Goal: Information Seeking & Learning: Learn about a topic

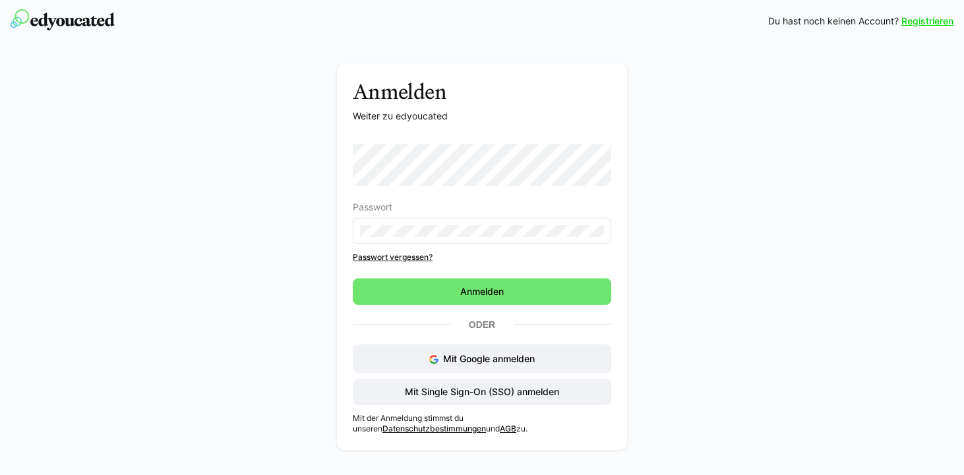
click at [309, 198] on div "Anmelden Weiter zu edyoucated Passwort Passwort vergessen? Anmelden Oder Mit Go…" at bounding box center [482, 259] width 743 height 393
click at [456, 376] on div "Mit Google anmelden Mit Single Sign-On (SSO) anmelden" at bounding box center [482, 374] width 258 height 61
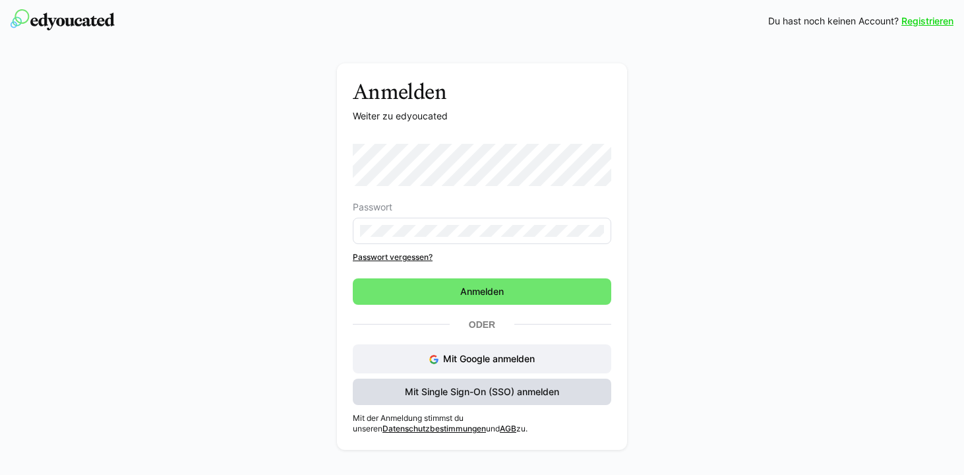
click at [451, 387] on span "Mit Single Sign-On (SSO) anmelden" at bounding box center [482, 391] width 158 height 13
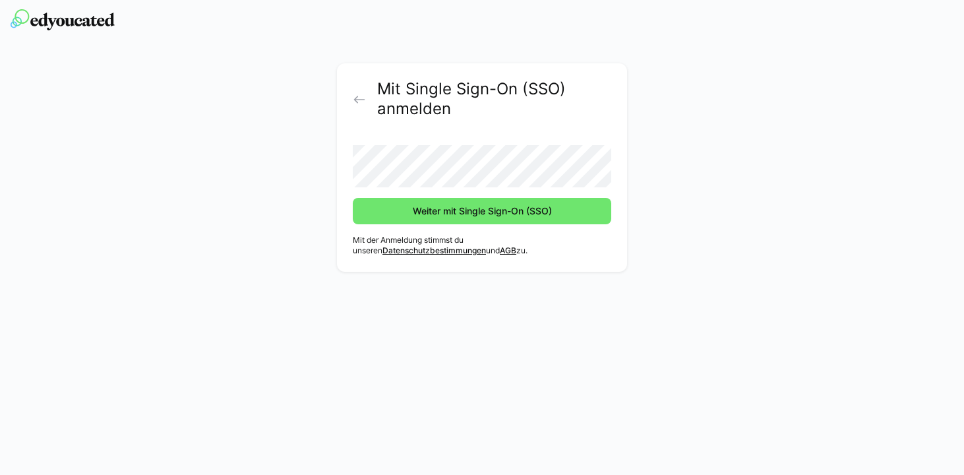
click at [353, 198] on button "Weiter mit Single Sign-On (SSO)" at bounding box center [482, 211] width 258 height 26
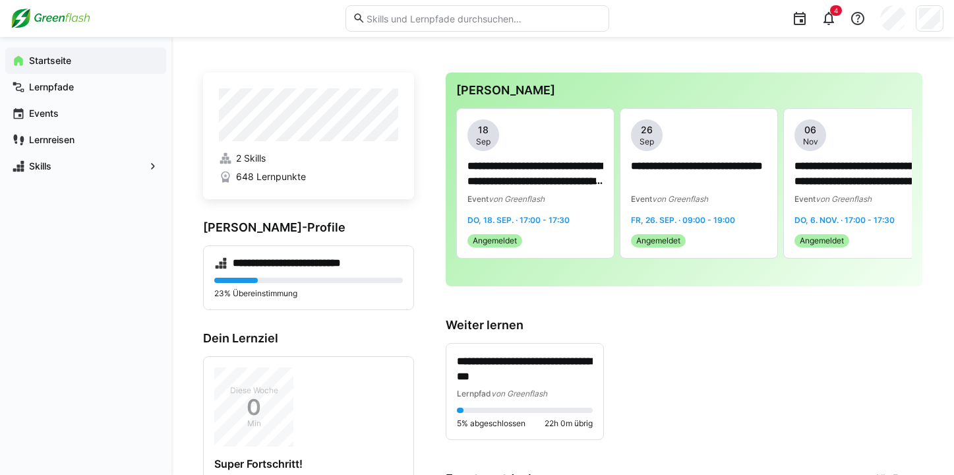
click at [395, 15] on input "text" at bounding box center [483, 19] width 236 height 12
type input "Moss"
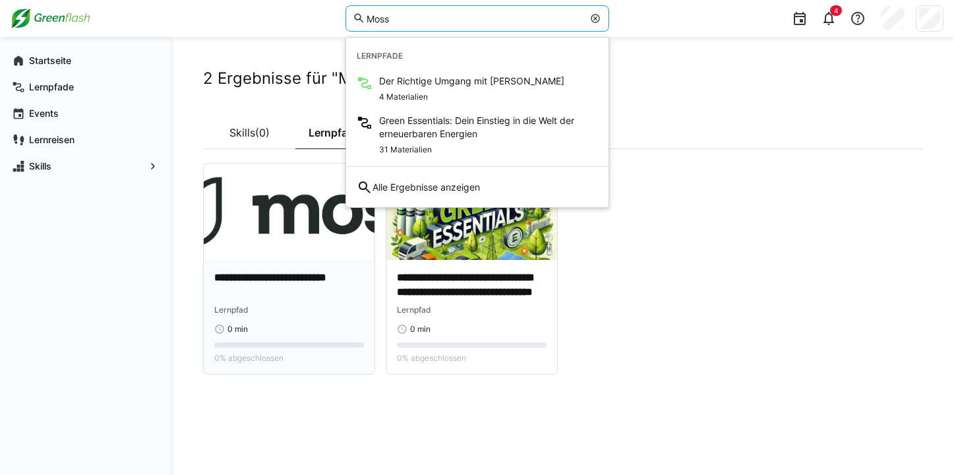
click at [243, 241] on img at bounding box center [289, 212] width 171 height 96
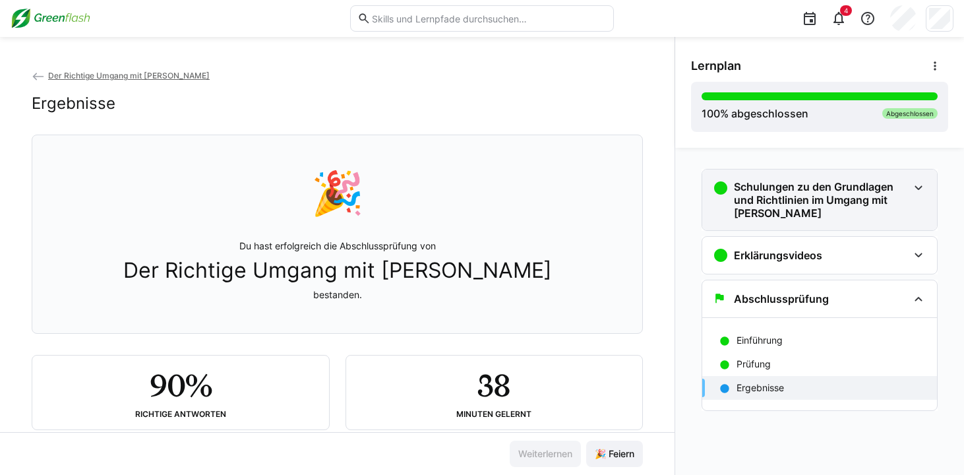
click at [766, 211] on h3 "Schulungen zu den Grundlagen und Richtlinien im Umgang mit [PERSON_NAME]" at bounding box center [821, 200] width 174 height 40
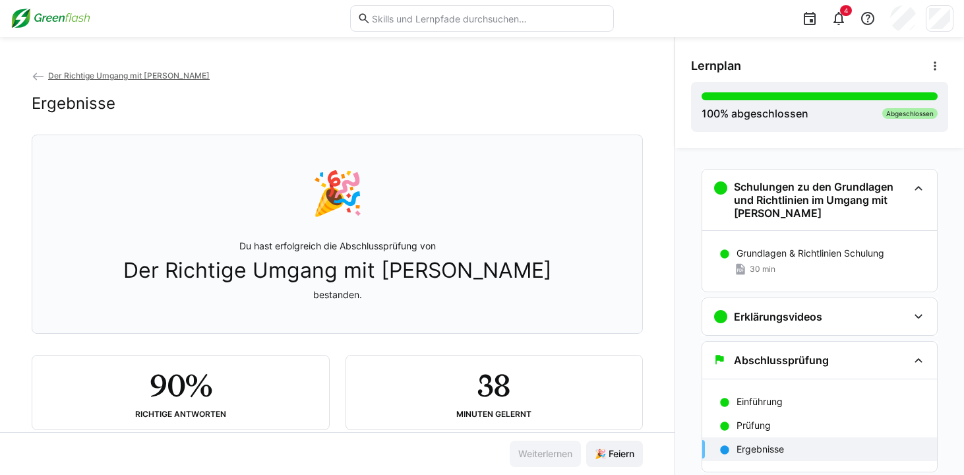
click at [124, 89] on div "Der Richtige Umgang mit Moss Ergebnisse" at bounding box center [337, 102] width 611 height 66
click at [128, 82] on app-back-navigation "Der Richtige Umgang mit [PERSON_NAME]" at bounding box center [337, 76] width 611 height 15
click at [128, 80] on span "Der Richtige Umgang mit [PERSON_NAME]" at bounding box center [129, 76] width 162 height 10
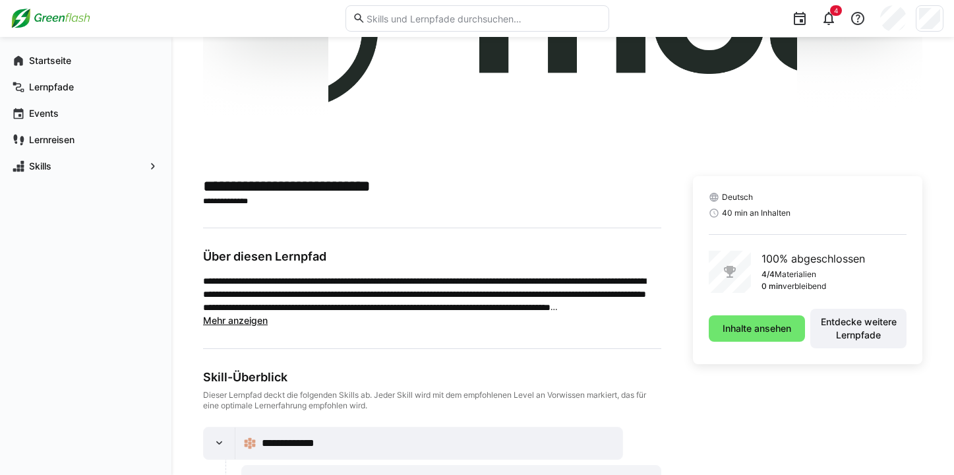
scroll to position [243, 0]
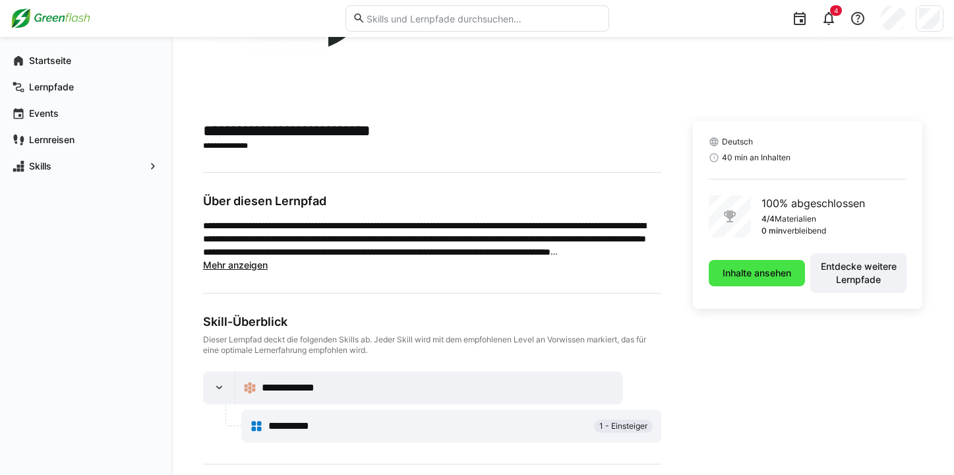
click at [745, 277] on span "Inhalte ansehen" at bounding box center [757, 272] width 73 height 13
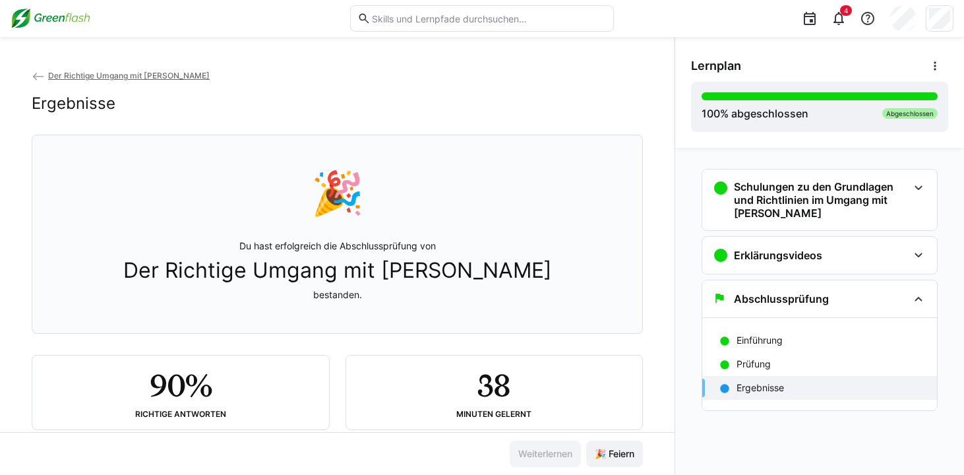
click at [105, 73] on span "Der Richtige Umgang mit [PERSON_NAME]" at bounding box center [129, 76] width 162 height 10
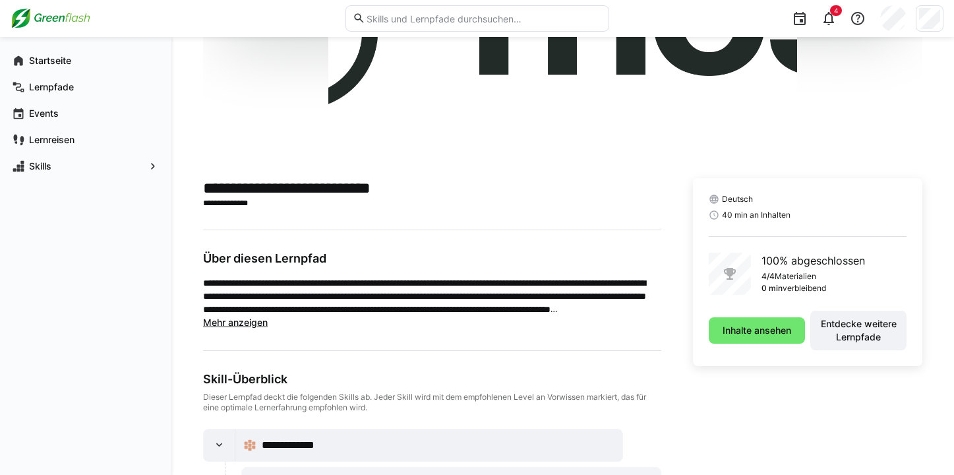
scroll to position [398, 0]
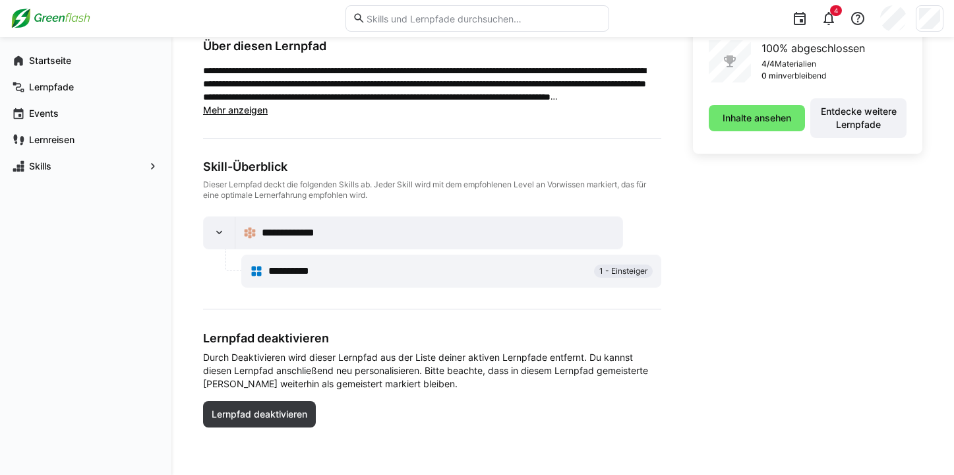
click at [319, 255] on div "**********" at bounding box center [451, 271] width 419 height 32
click at [315, 266] on span "**********" at bounding box center [297, 271] width 59 height 16
click at [749, 119] on span "Inhalte ansehen" at bounding box center [757, 117] width 73 height 13
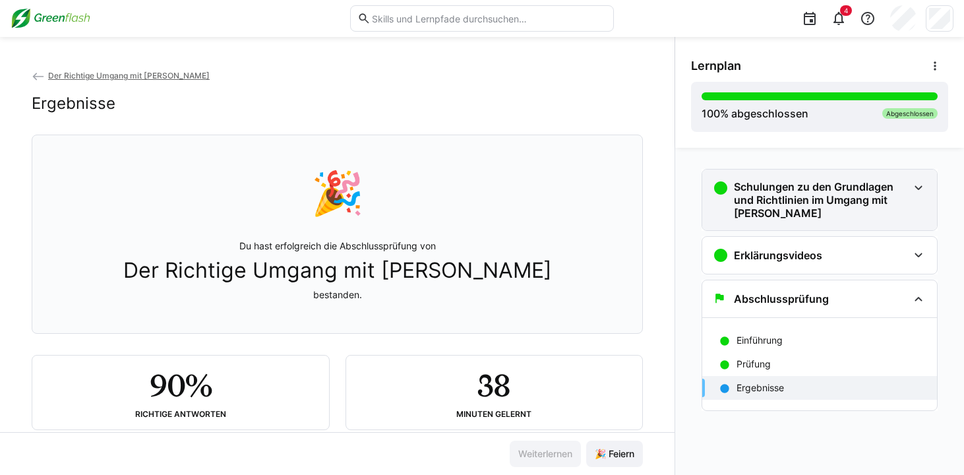
click at [754, 195] on h3 "Schulungen zu den Grundlagen und Richtlinien im Umgang mit [PERSON_NAME]" at bounding box center [821, 200] width 174 height 40
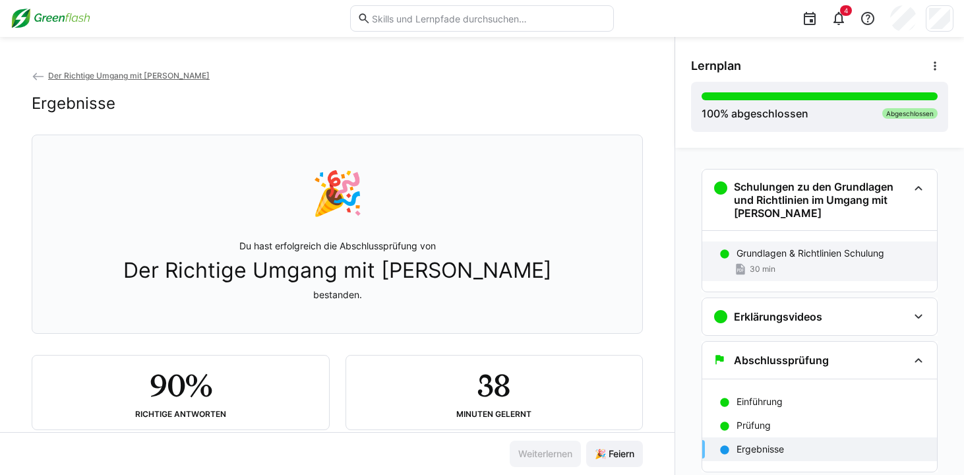
click at [746, 251] on p "Grundlagen & Richtlinien Schulung" at bounding box center [810, 253] width 148 height 13
